Goal: Task Accomplishment & Management: Use online tool/utility

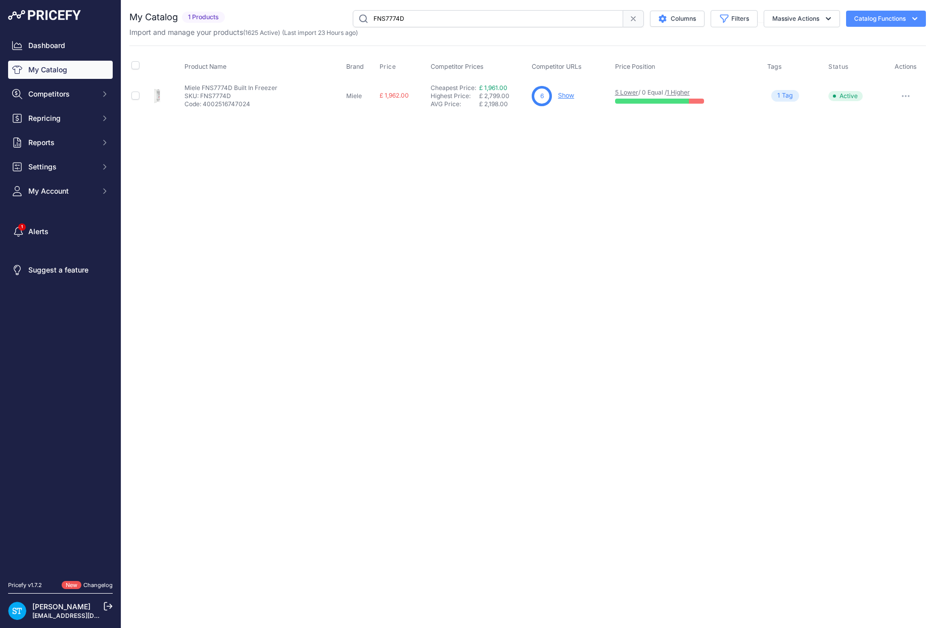
click at [402, 13] on input "FNS7774D" at bounding box center [488, 18] width 270 height 17
paste input "RF500QNUX1"
type input "RF500QNUX1"
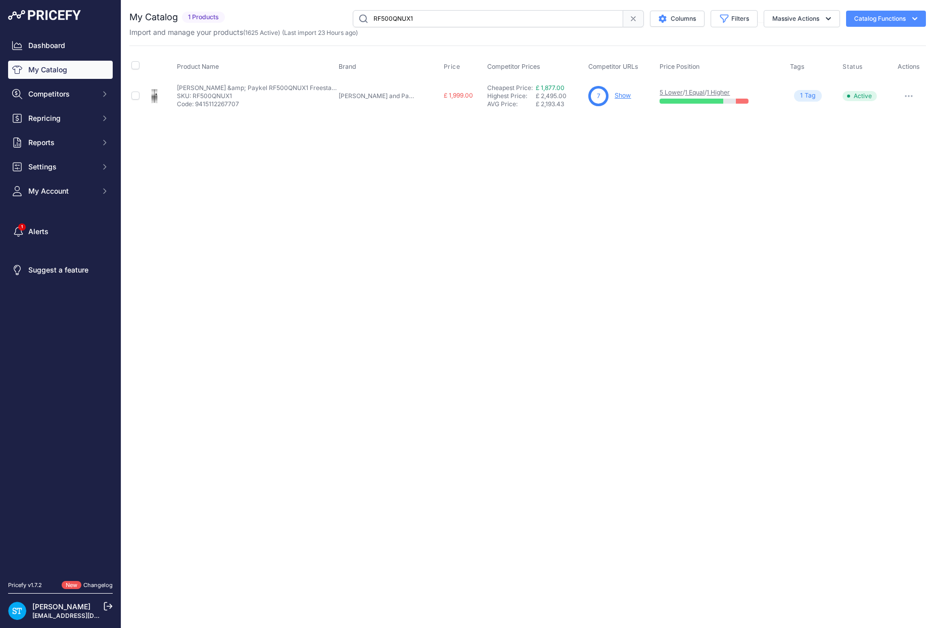
click at [624, 180] on div "Close You are not connected to the internet." at bounding box center [527, 314] width 813 height 628
click at [615, 91] on link "Show" at bounding box center [623, 95] width 16 height 8
